Goal: Transaction & Acquisition: Purchase product/service

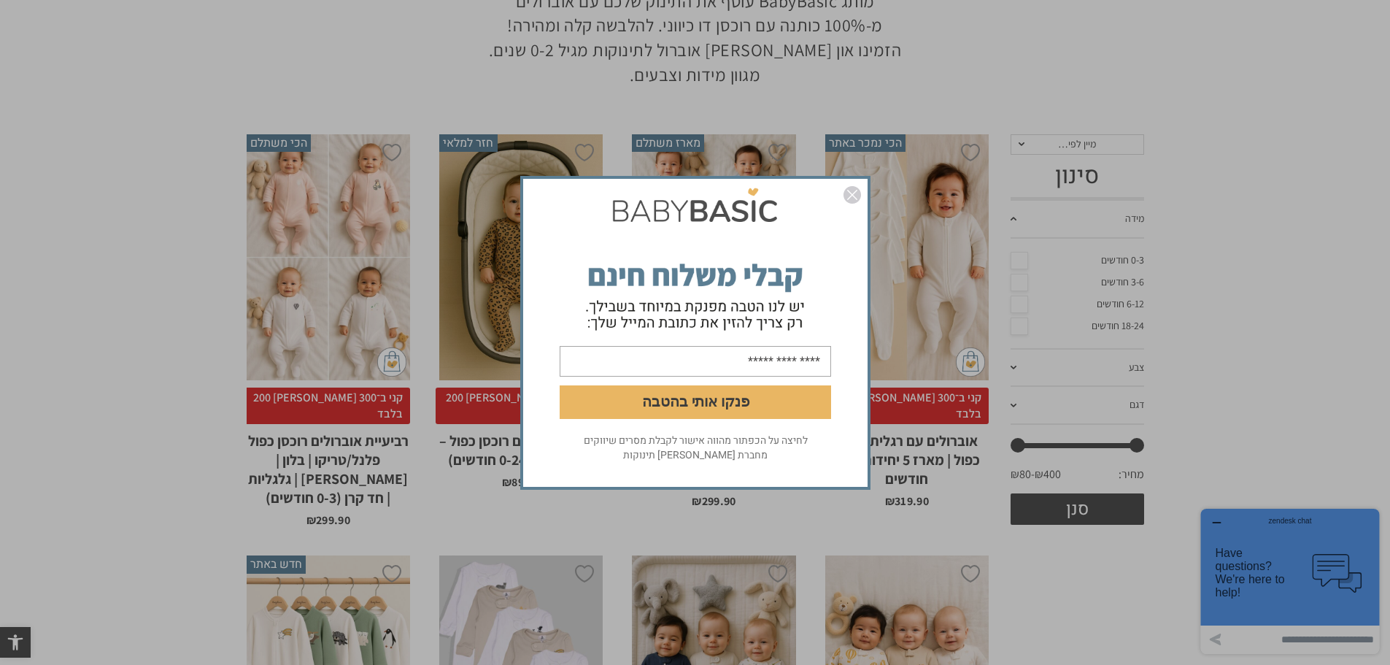
drag, startPoint x: 849, startPoint y: 198, endPoint x: 958, endPoint y: 258, distance: 123.7
click at [849, 198] on img "סגור" at bounding box center [852, 195] width 18 height 18
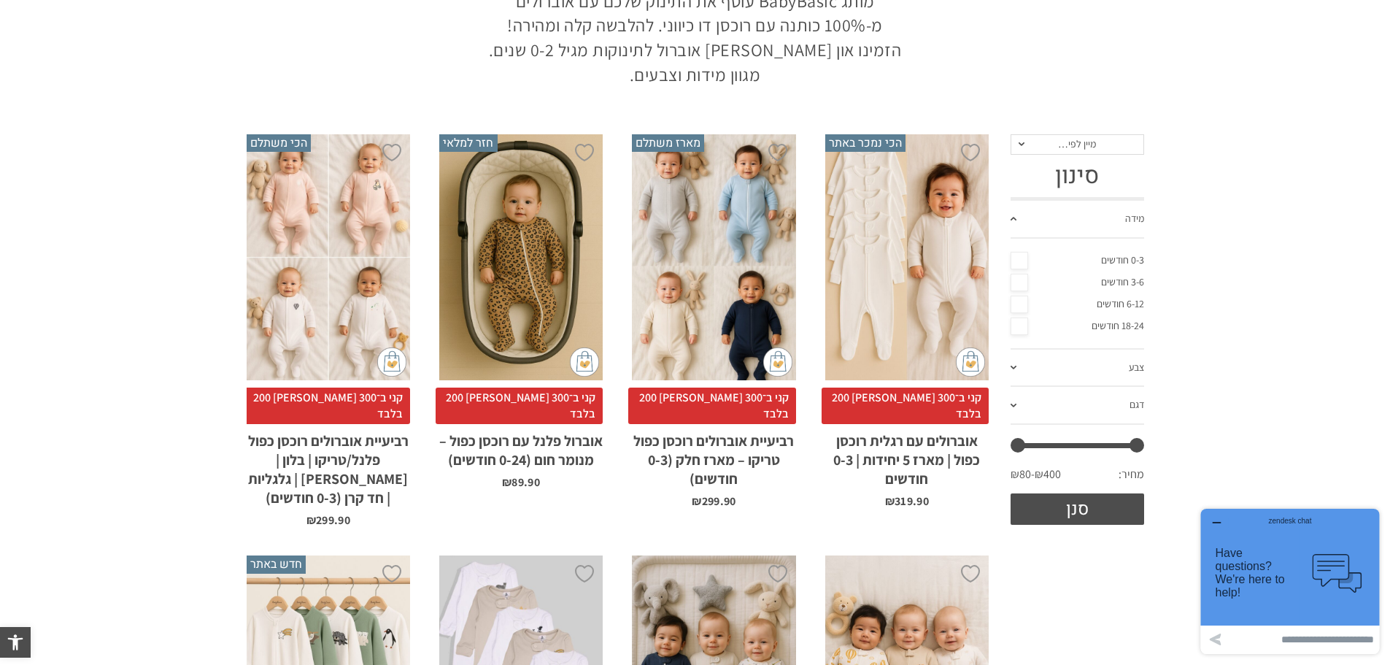
click at [1016, 304] on link "6-12 חודשים" at bounding box center [1077, 304] width 134 height 22
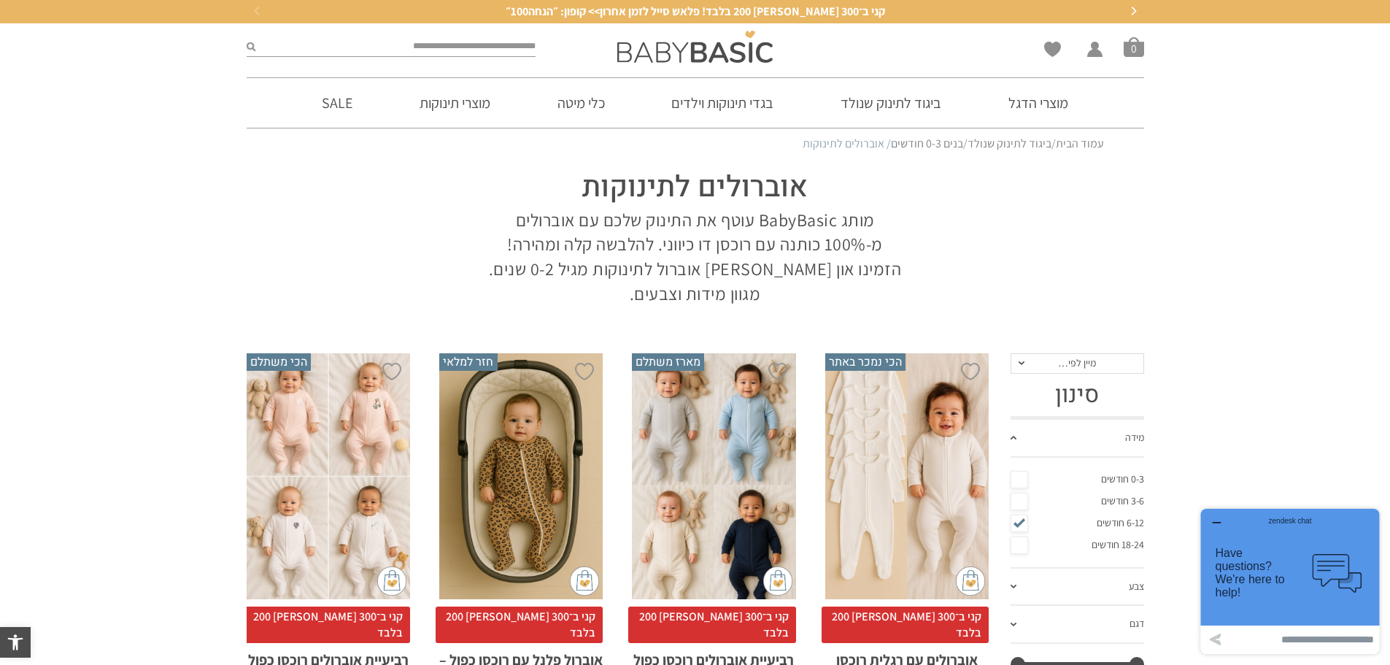
click at [1000, 249] on link "חליפות שינה" at bounding box center [940, 234] width 209 height 30
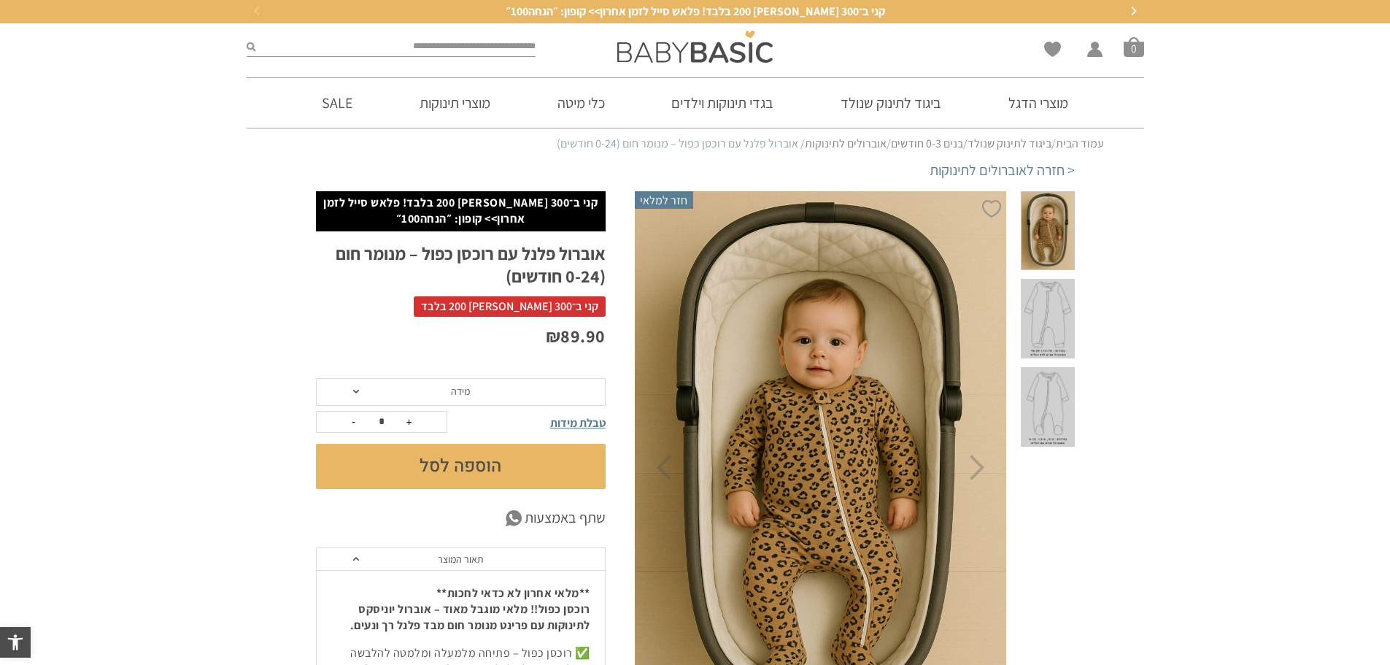
click at [1042, 281] on span at bounding box center [1047, 319] width 53 height 80
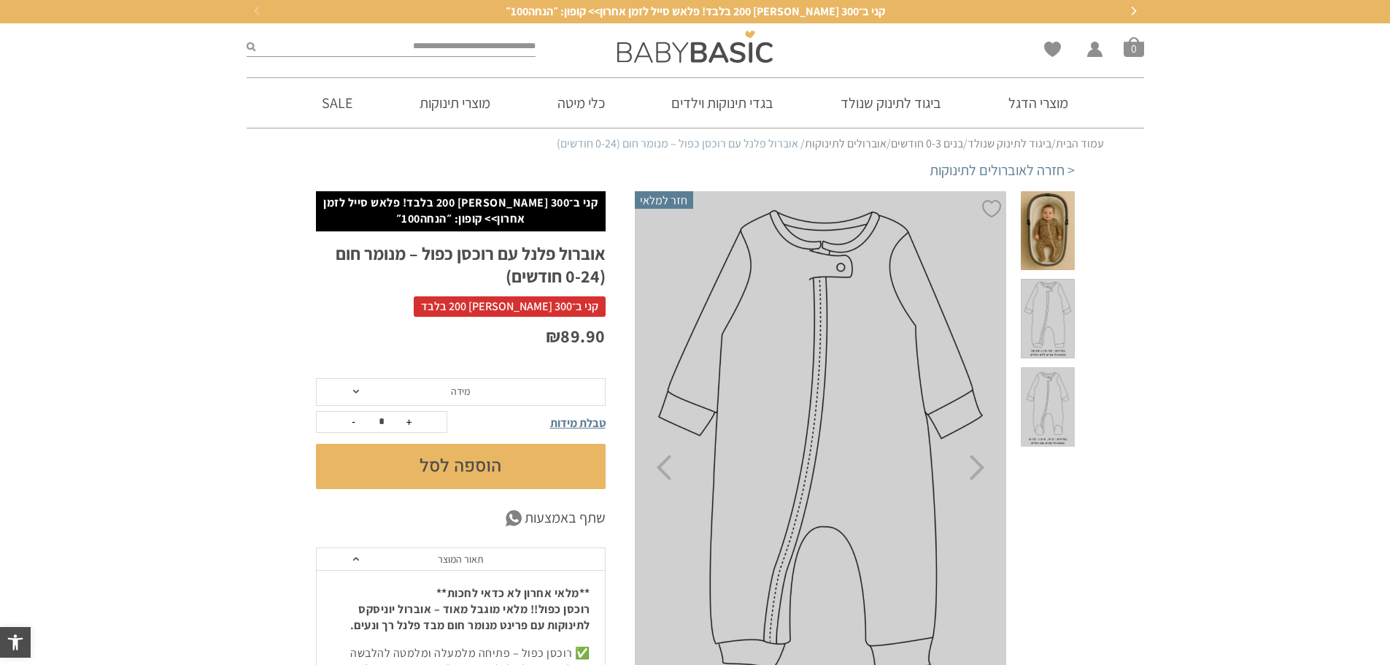
scroll to position [73, 0]
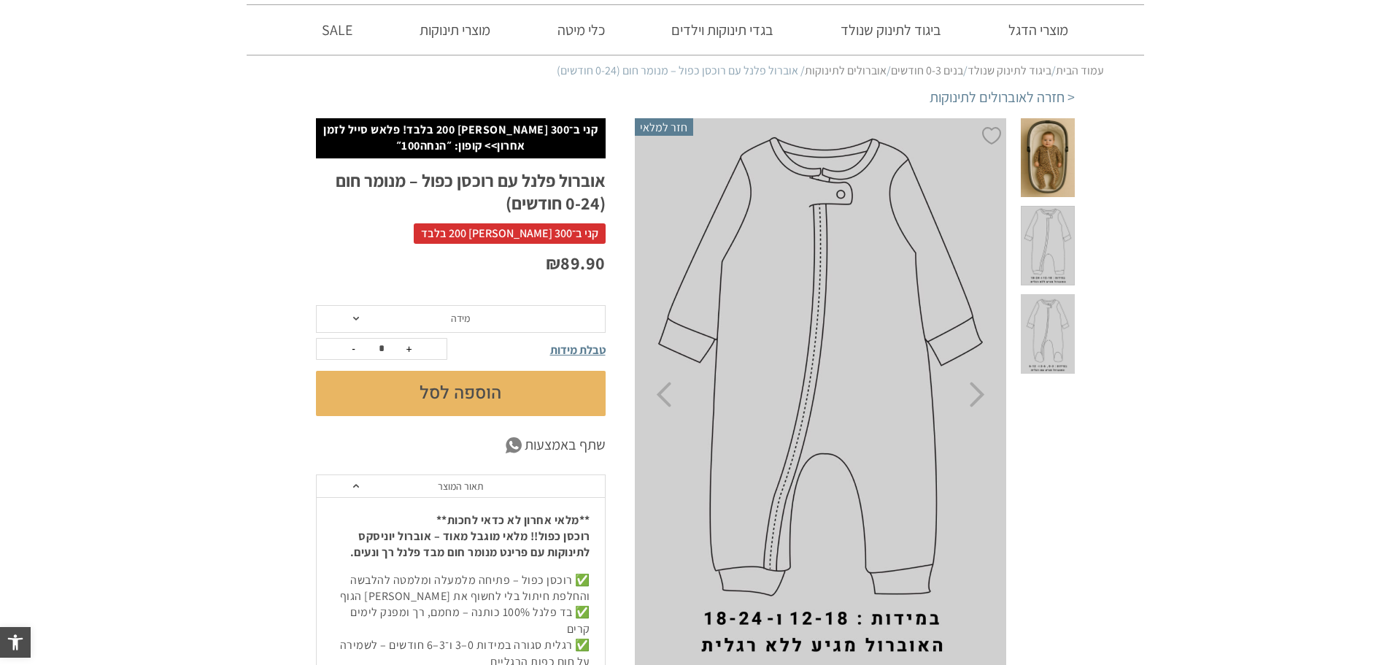
click at [1050, 294] on span at bounding box center [1047, 334] width 53 height 80
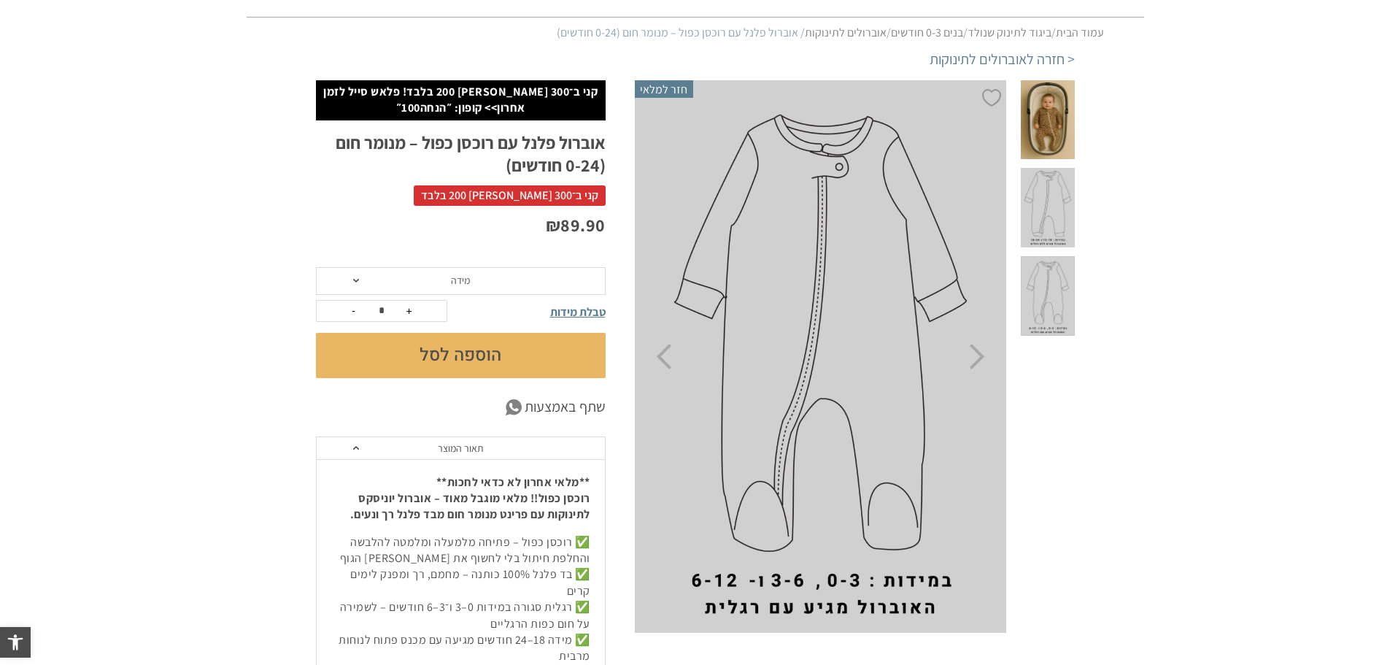
scroll to position [146, 0]
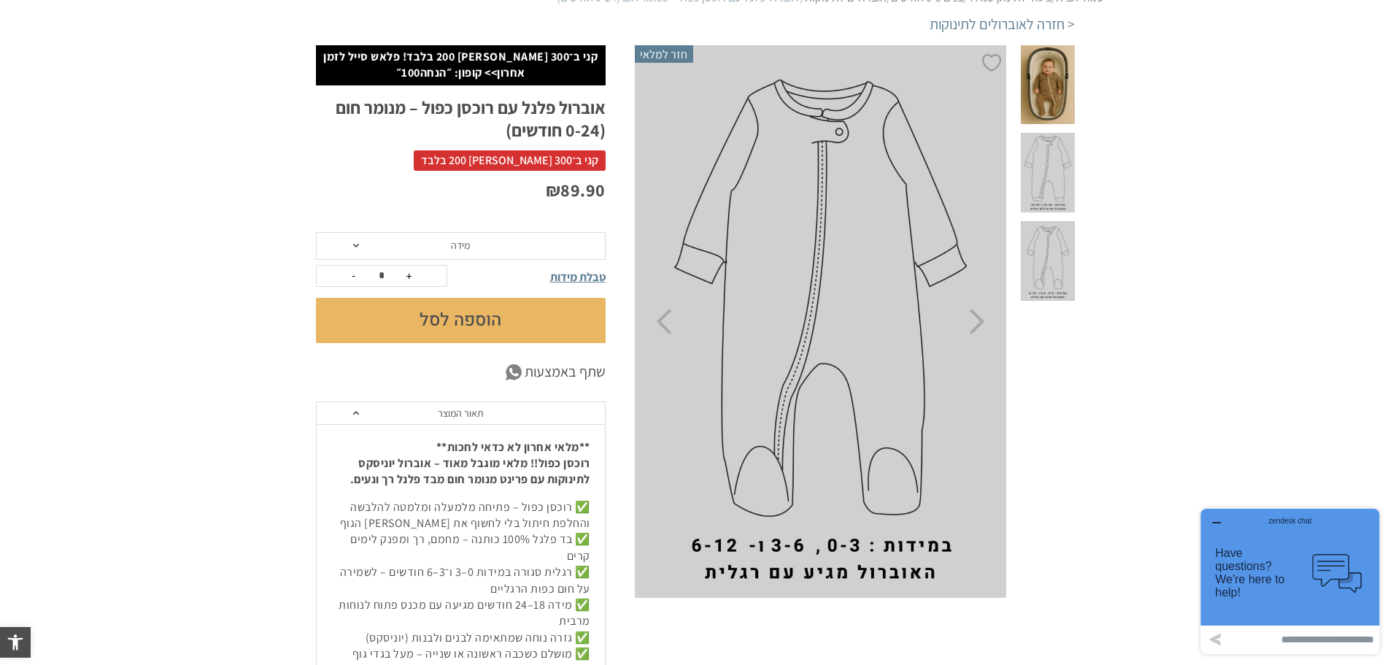
click at [1056, 148] on span at bounding box center [1047, 173] width 53 height 80
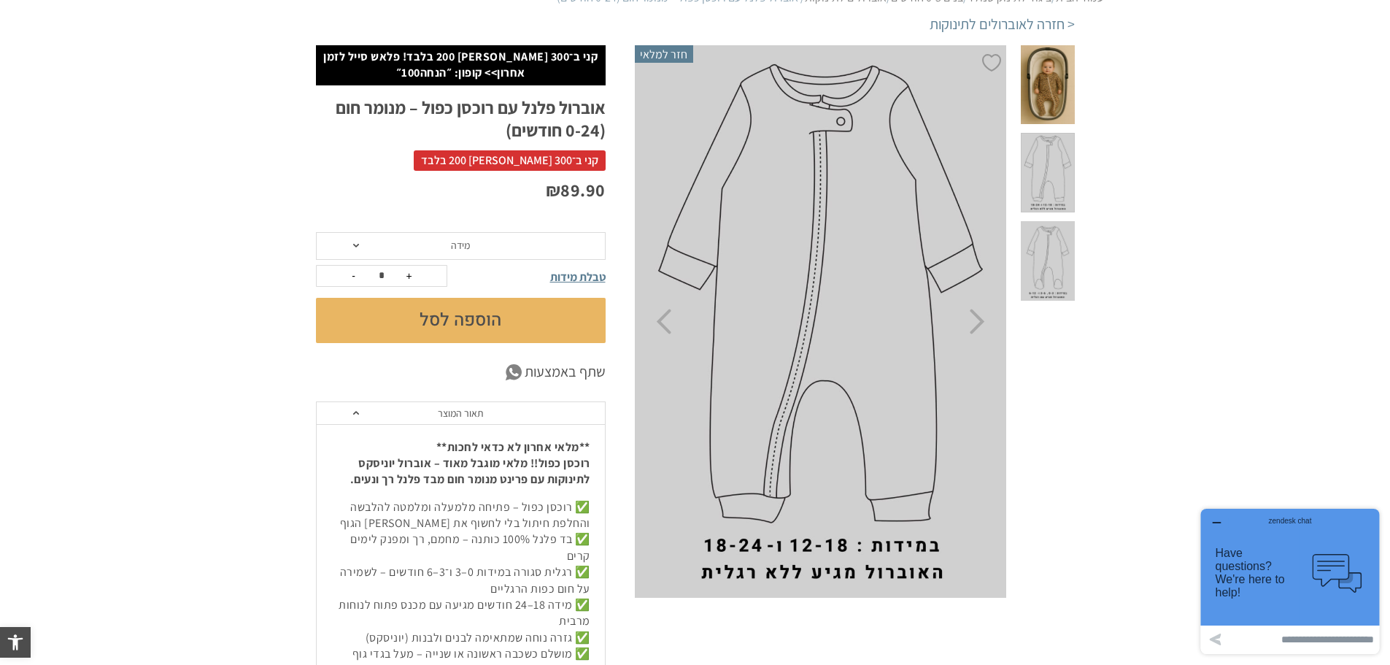
click at [1040, 88] on span at bounding box center [1047, 85] width 53 height 80
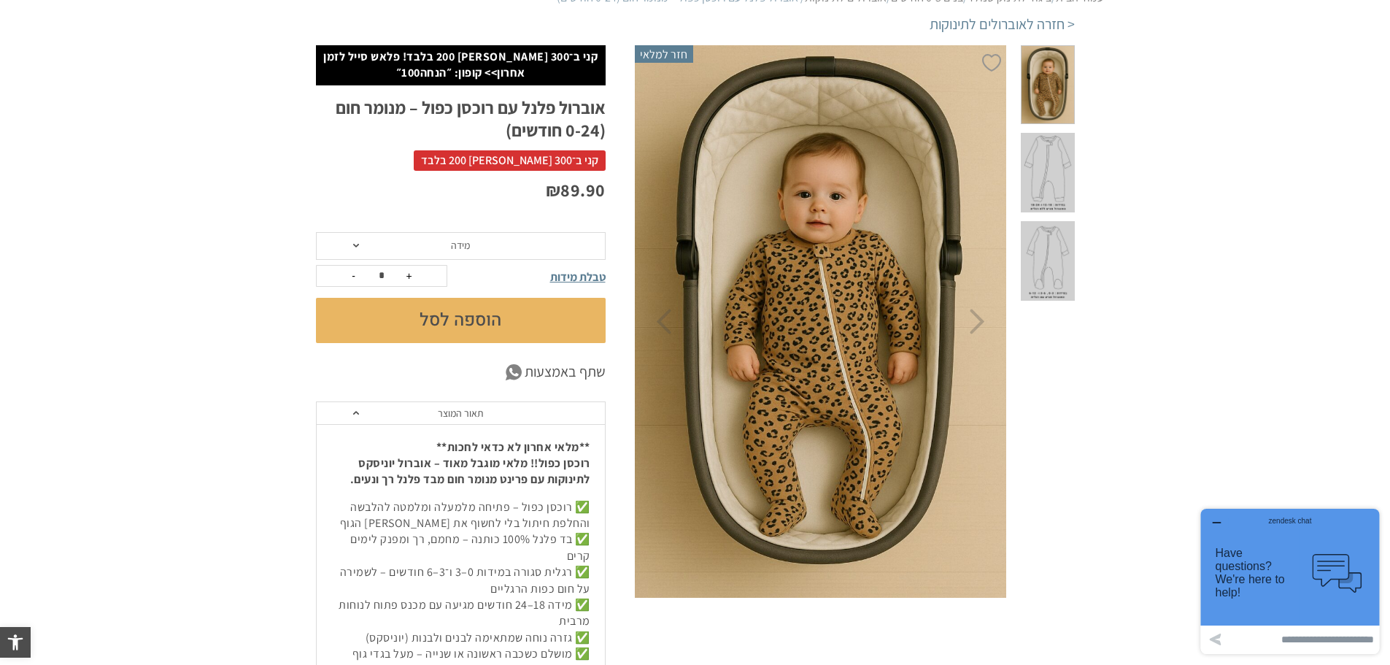
click at [465, 249] on span "מידה" at bounding box center [460, 245] width 19 height 13
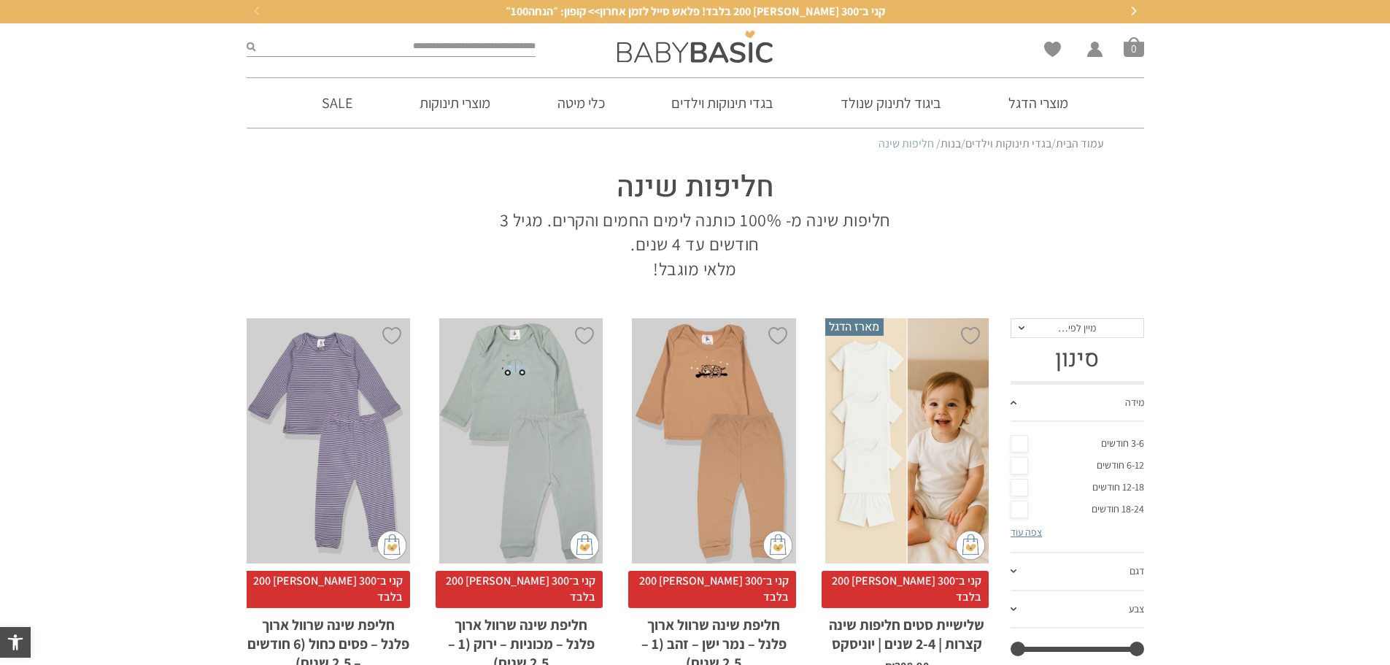
click at [948, 219] on link "אוברולים לתינוקות" at bounding box center [940, 204] width 209 height 30
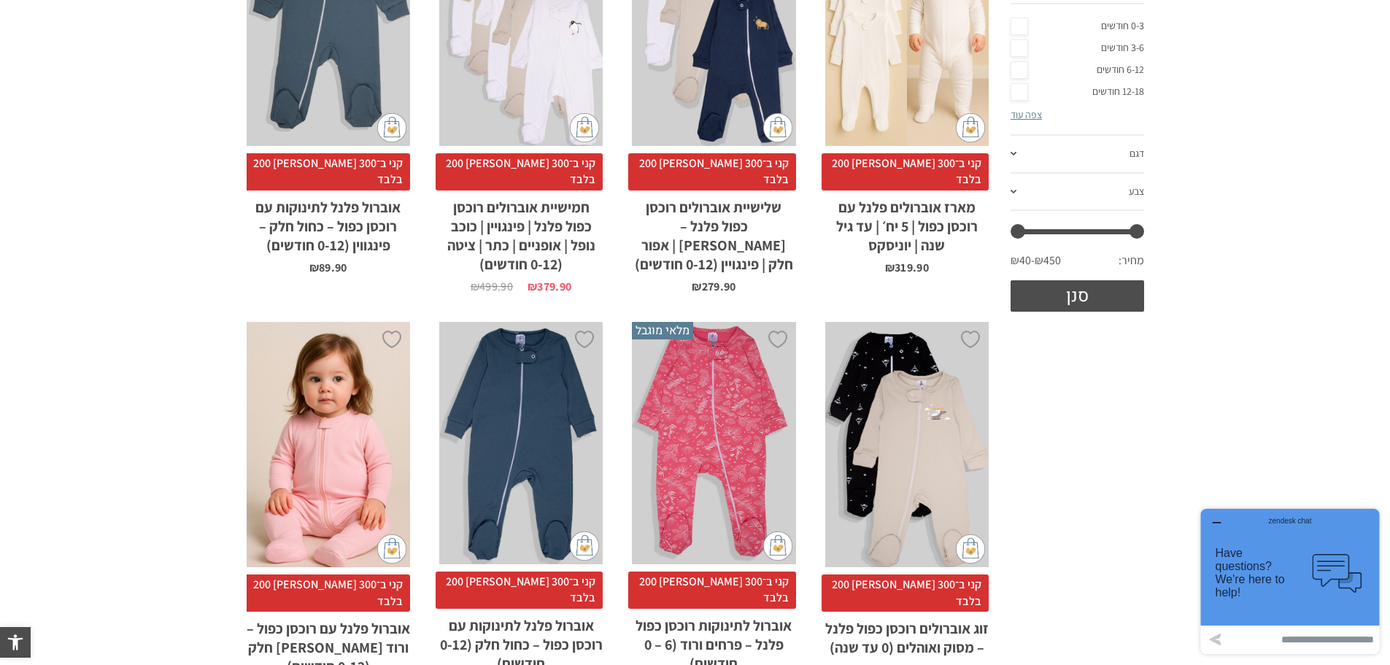
scroll to position [146, 0]
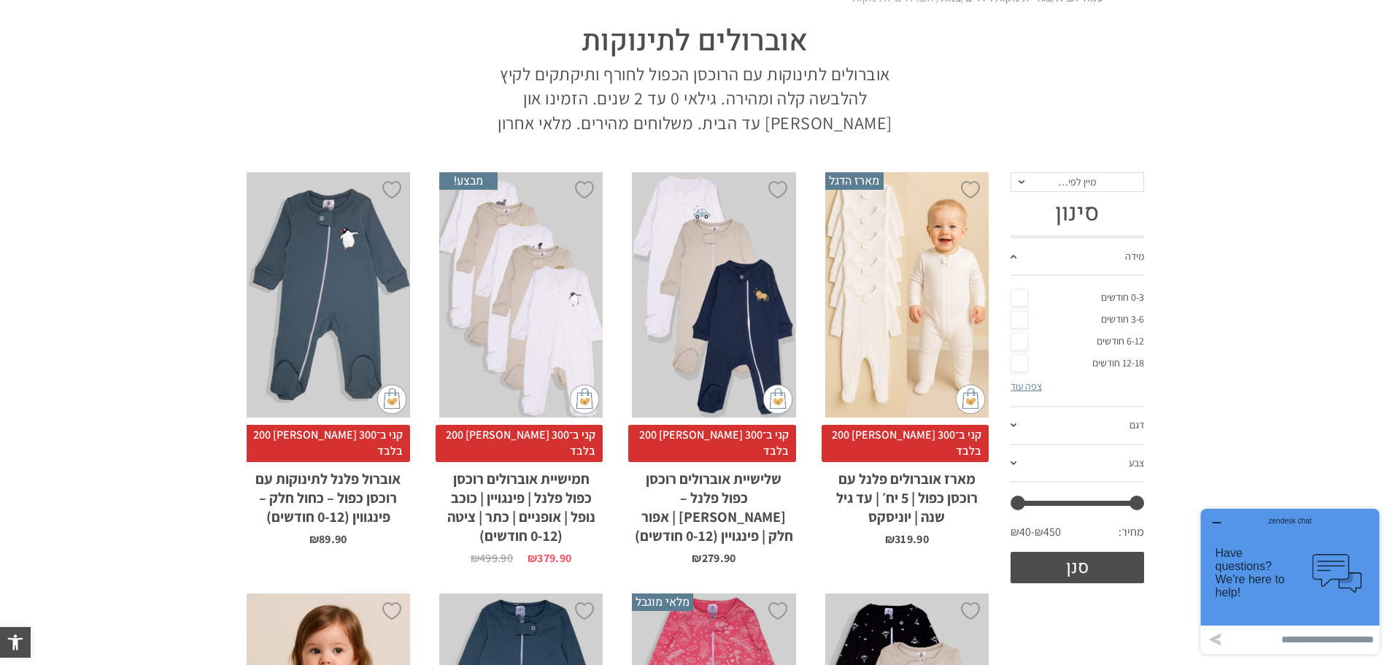
click at [1018, 365] on link "12-18 חודשים" at bounding box center [1077, 363] width 134 height 22
click at [1034, 384] on link "צפה עוד" at bounding box center [1025, 385] width 31 height 13
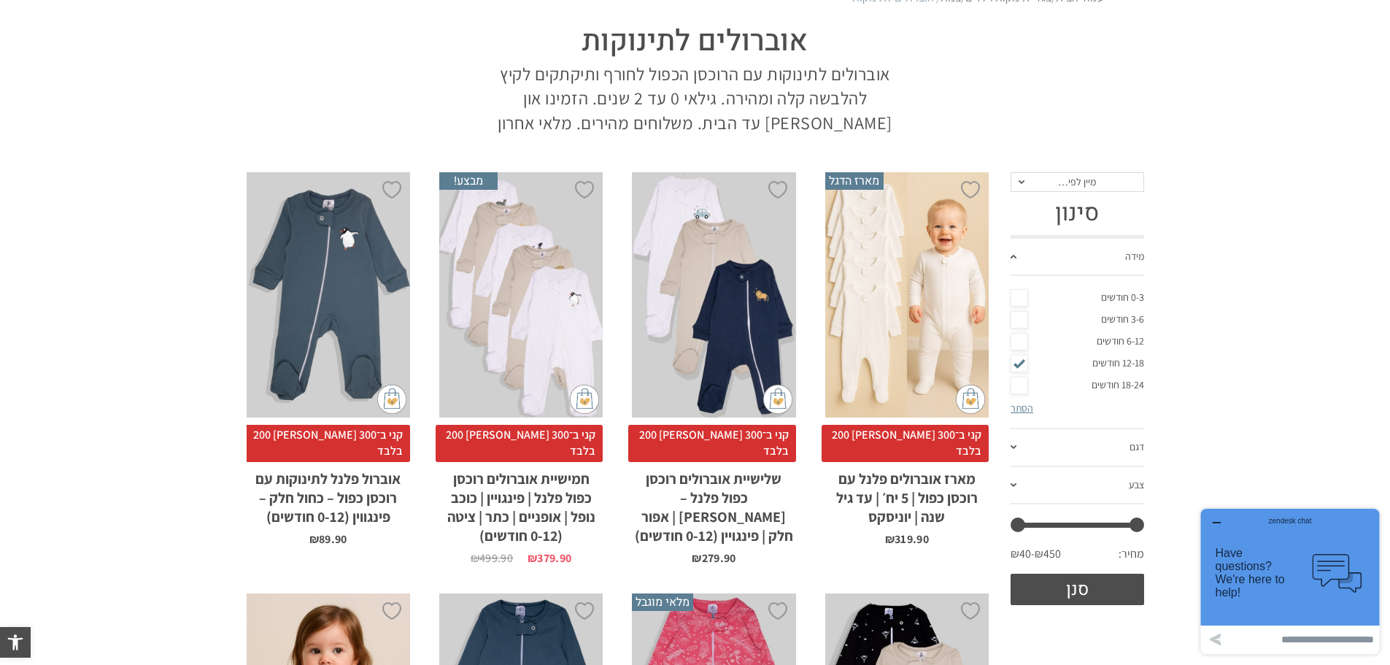
click at [1018, 387] on link "18-24 חודשים" at bounding box center [1077, 385] width 134 height 22
click at [1104, 593] on button "סנן" at bounding box center [1077, 588] width 134 height 31
